Goal: Information Seeking & Learning: Check status

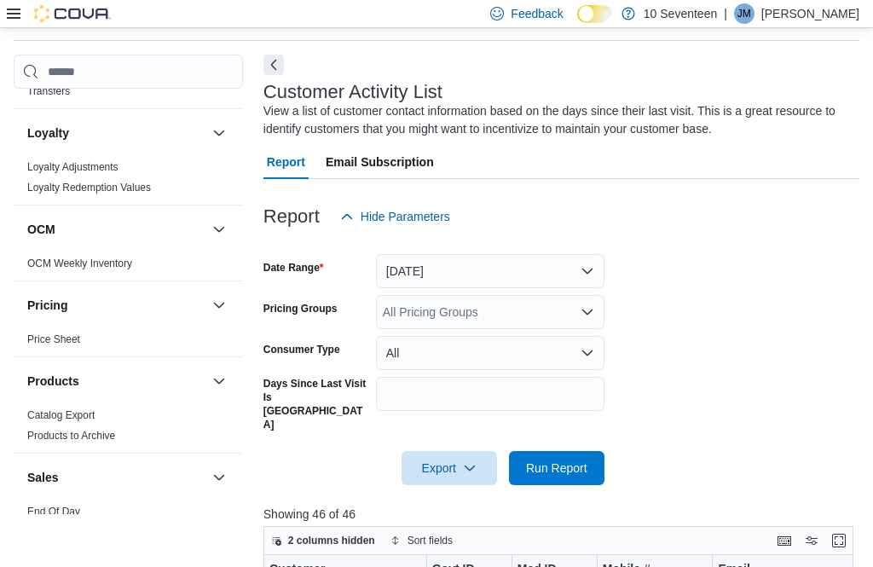
scroll to position [797, 0]
click at [809, 228] on div "Report Hide Parameters" at bounding box center [561, 216] width 596 height 34
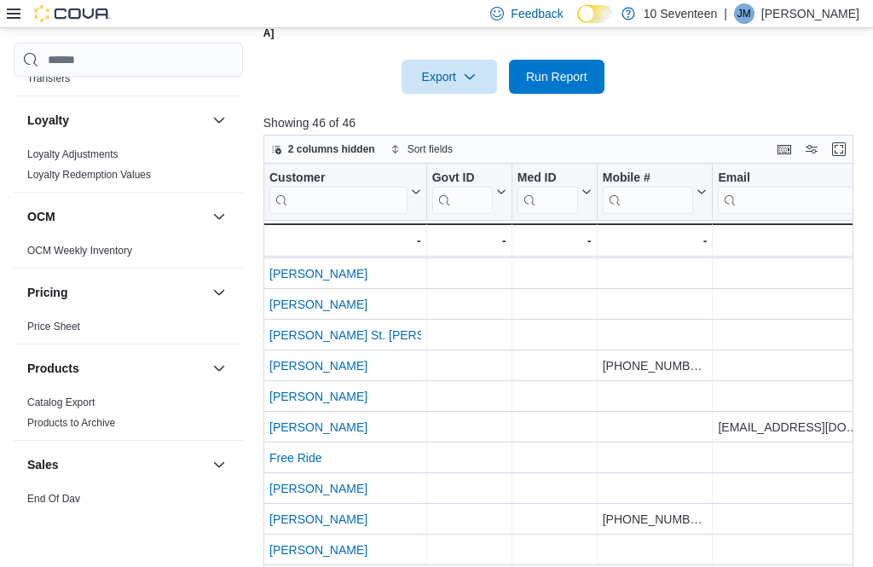
scroll to position [338, 0]
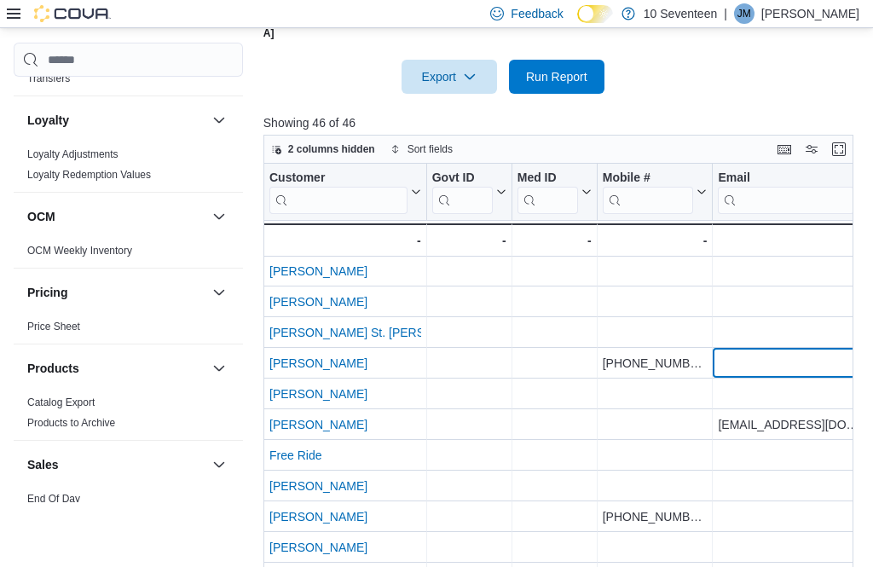
click at [801, 353] on div "- Email, column 5, row 15" at bounding box center [792, 363] width 149 height 20
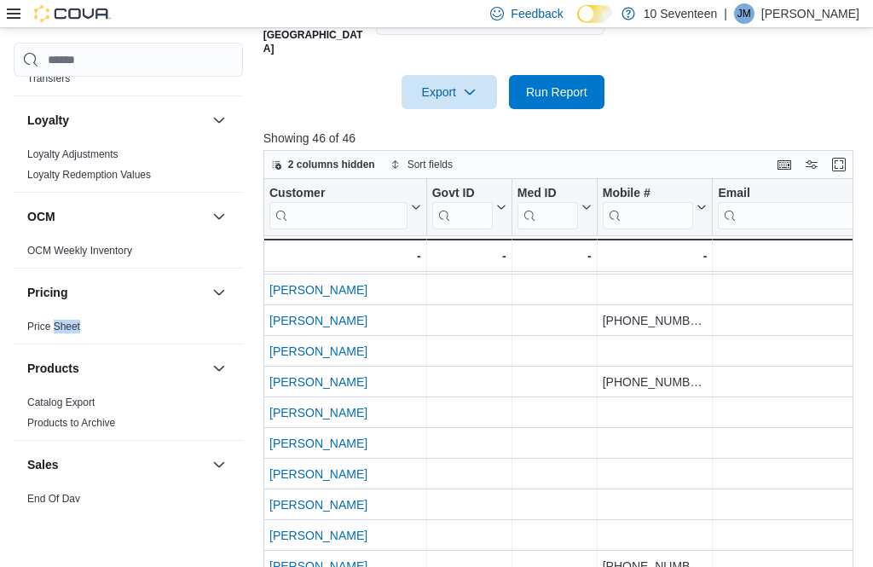
scroll to position [673, 0]
click at [800, 307] on div "- Email, column 5, row 24" at bounding box center [793, 319] width 160 height 31
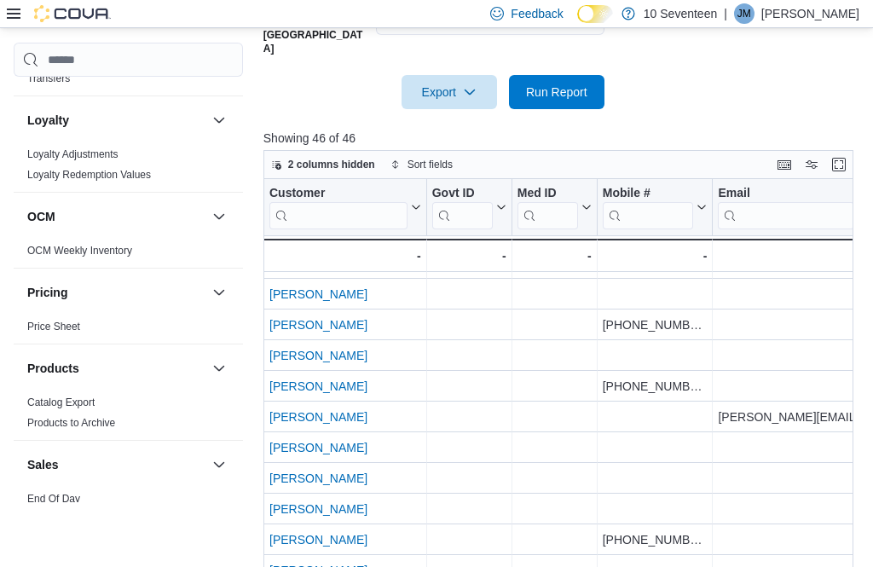
scroll to position [1037, 0]
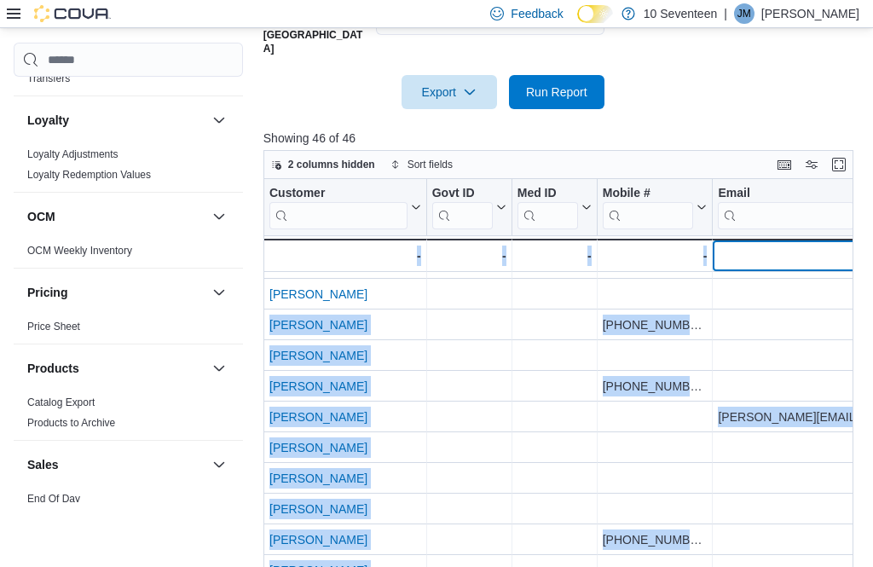
click at [796, 239] on div "- - Email, column 5, row 47" at bounding box center [793, 255] width 160 height 33
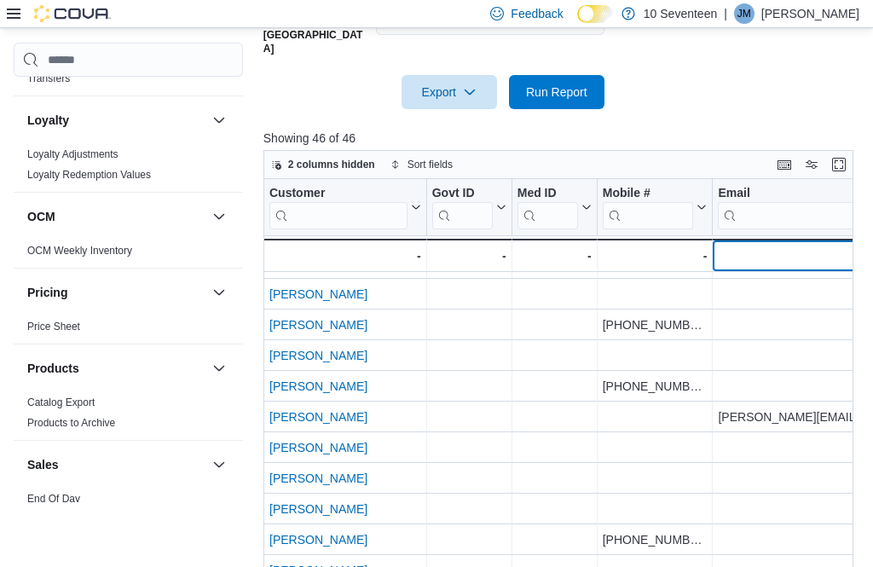
scroll to position [1037, 20]
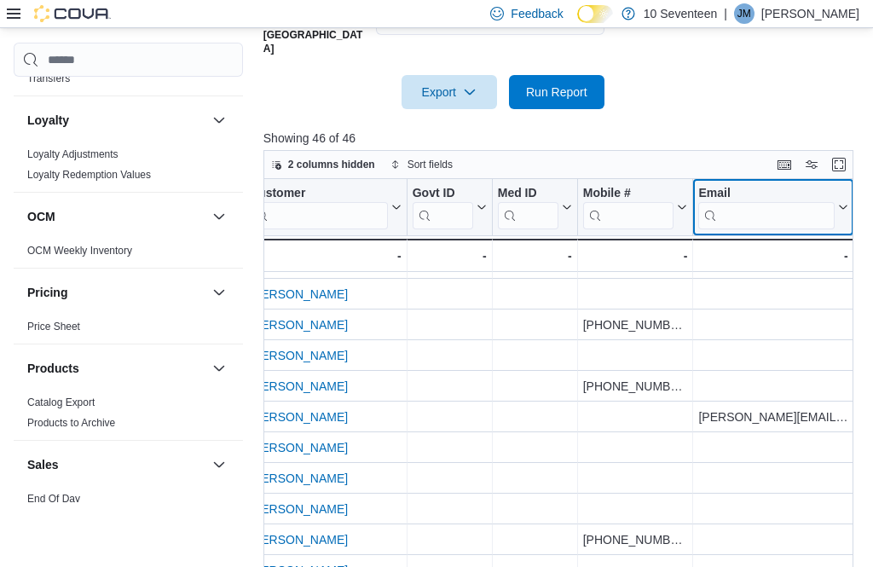
click at [789, 205] on input "search" at bounding box center [766, 215] width 136 height 27
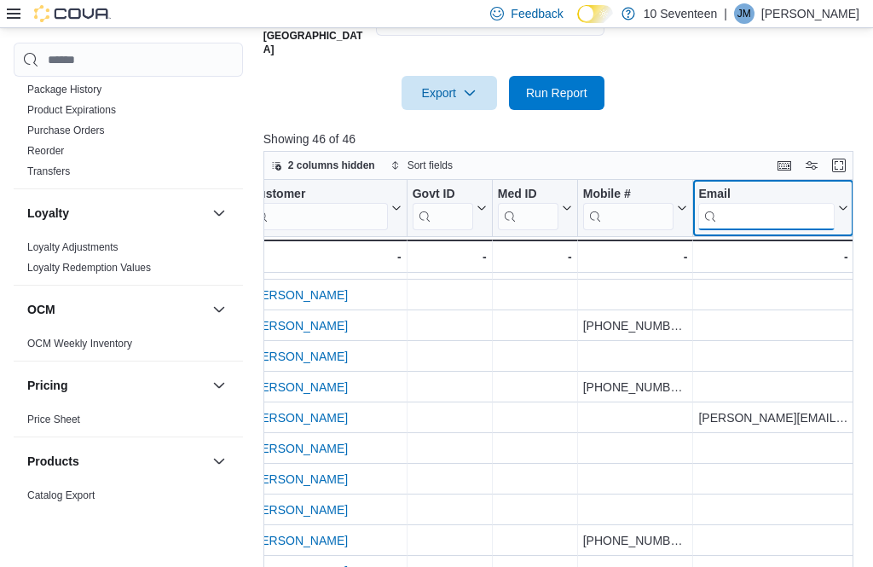
scroll to position [698, 0]
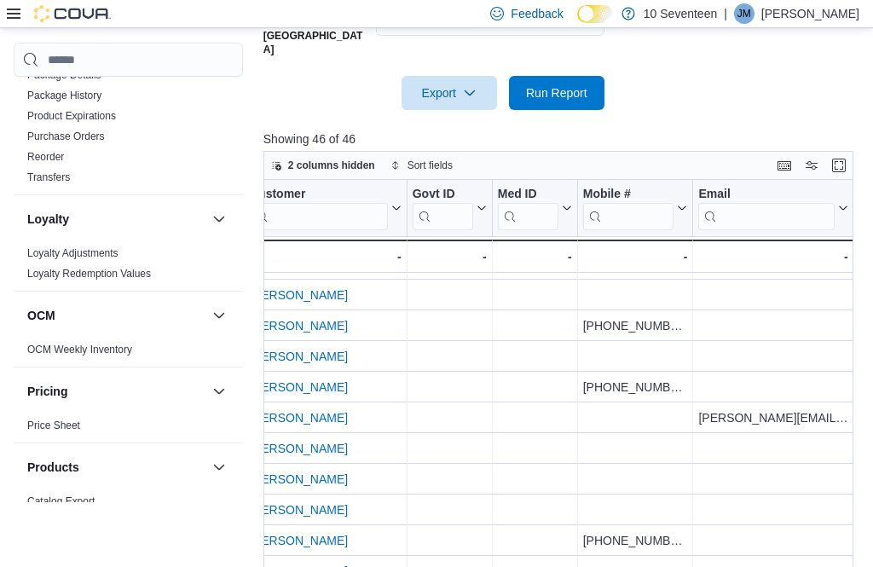
click at [847, 155] on button "Enter fullscreen" at bounding box center [839, 165] width 20 height 20
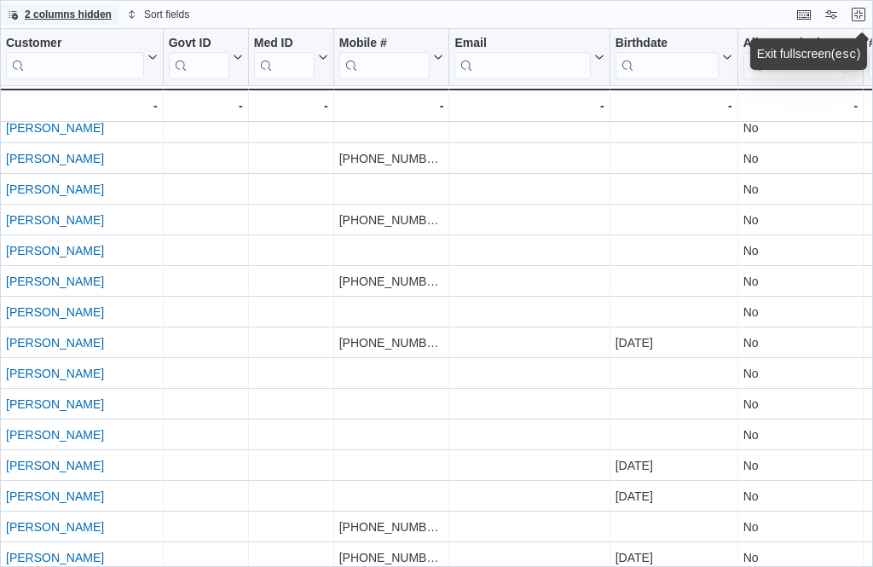
scroll to position [561, 0]
